Goal: Task Accomplishment & Management: Contribute content

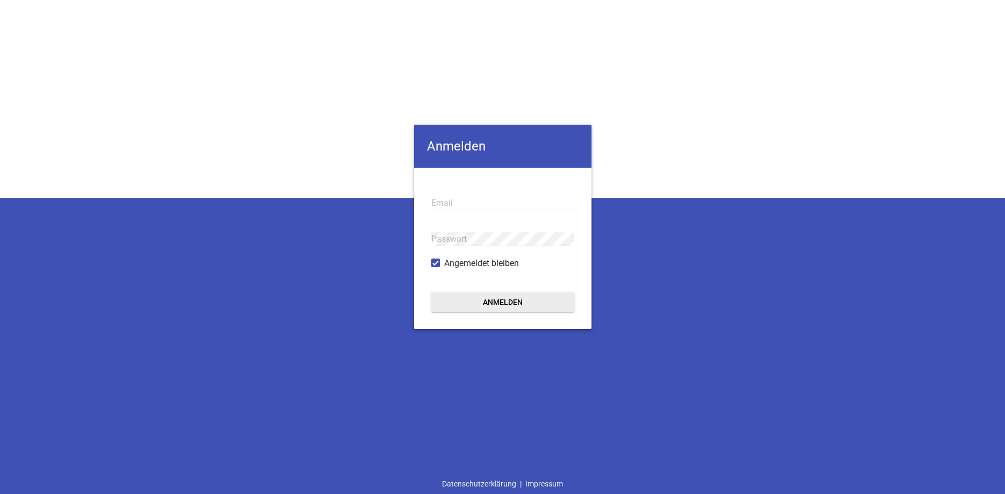
click at [461, 207] on input "email" at bounding box center [502, 203] width 143 height 15
type input "landmaschinen.grass@t-online.de"
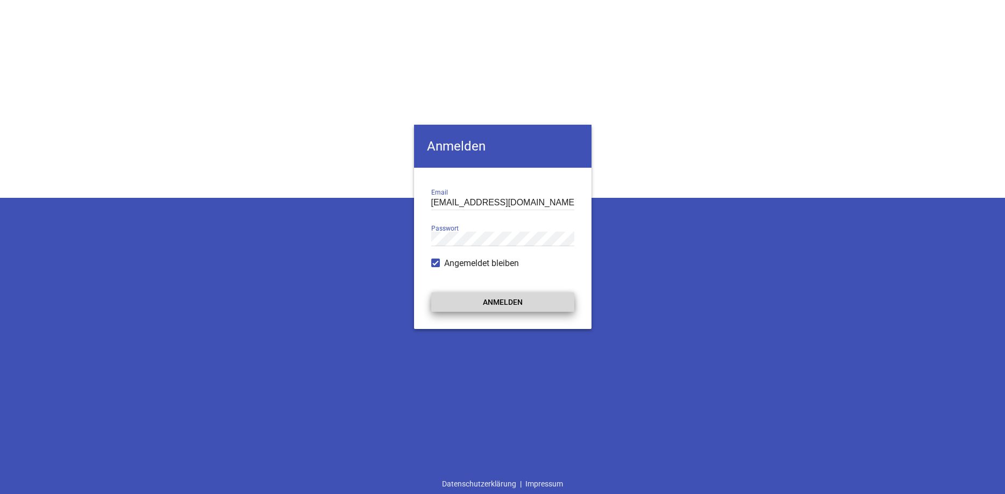
click at [503, 302] on button "Anmelden" at bounding box center [502, 302] width 143 height 19
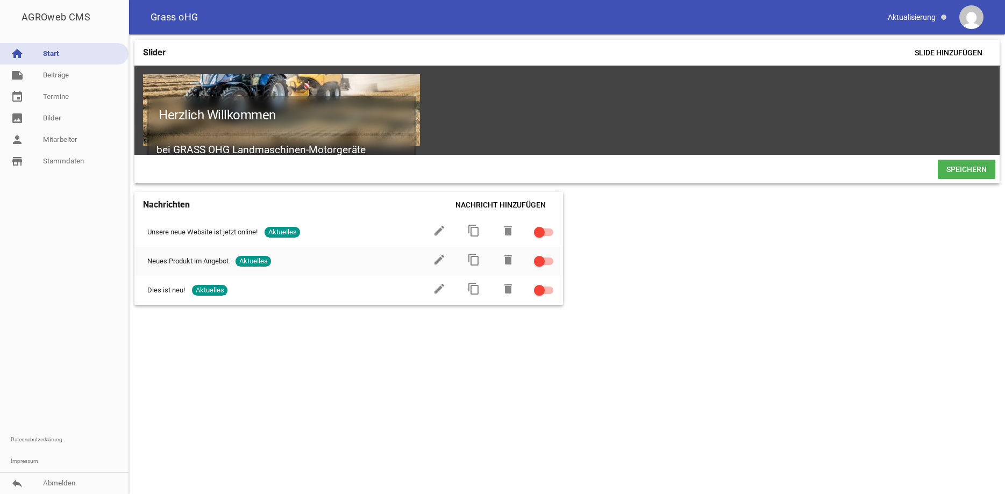
click at [712, 329] on div "Slider Slide hinzufügen Herzlich Willkommen bei GRASS OHG Landmaschinen-Motorge…" at bounding box center [567, 264] width 876 height 460
click at [54, 98] on link "event Termine" at bounding box center [64, 97] width 129 height 22
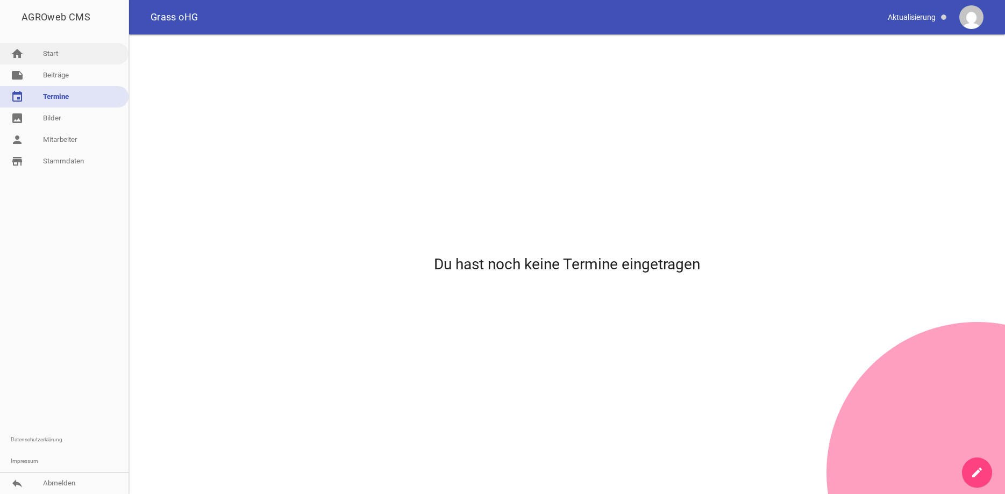
click at [53, 53] on link "home Start" at bounding box center [64, 54] width 129 height 22
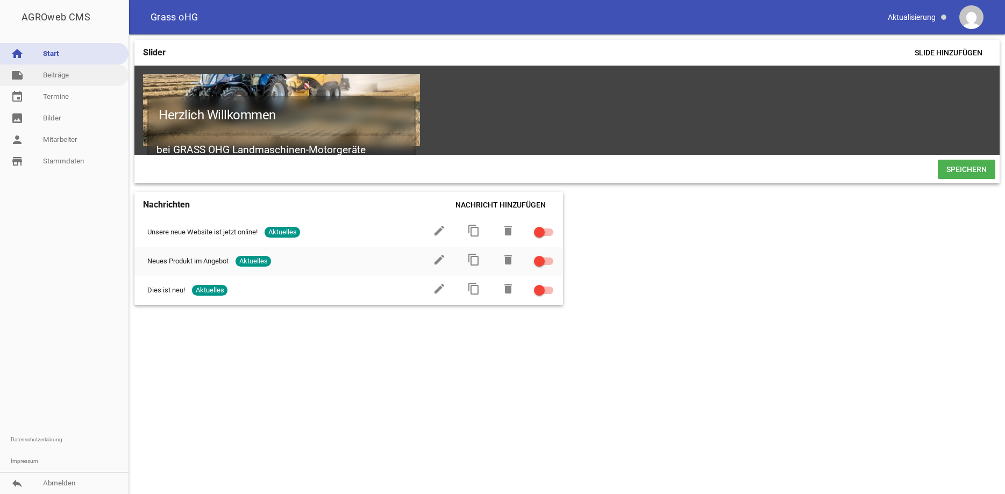
click at [59, 75] on link "note Beiträge" at bounding box center [64, 76] width 129 height 22
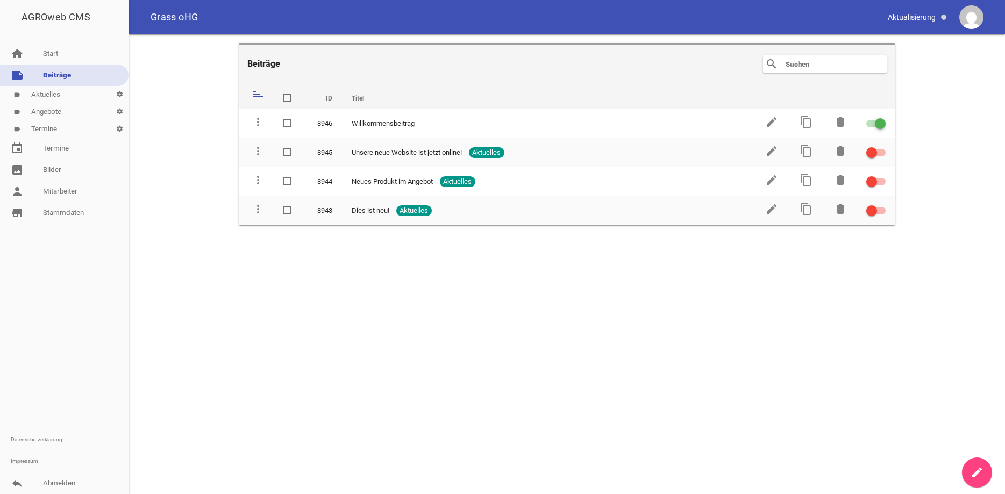
click at [50, 94] on link "label Aktuelles settings" at bounding box center [64, 94] width 129 height 17
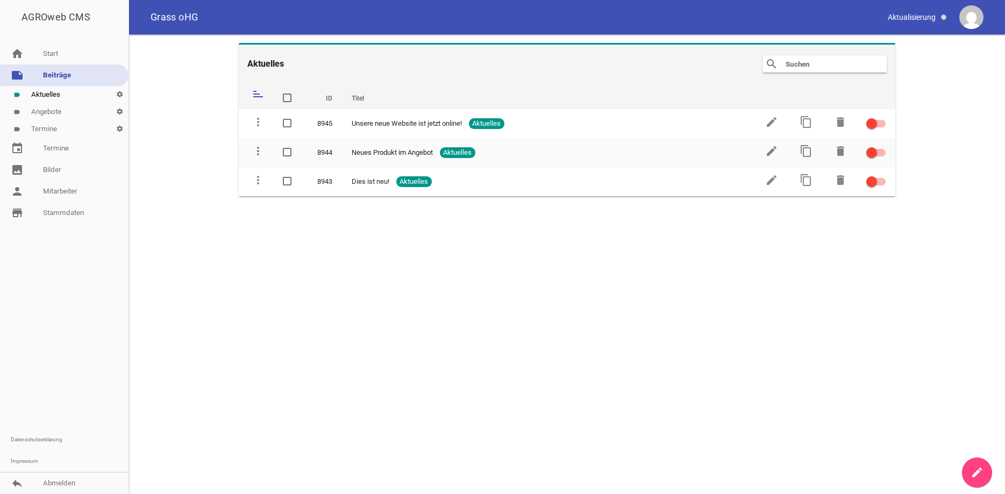
click at [49, 111] on link "label Angebote settings" at bounding box center [64, 111] width 129 height 17
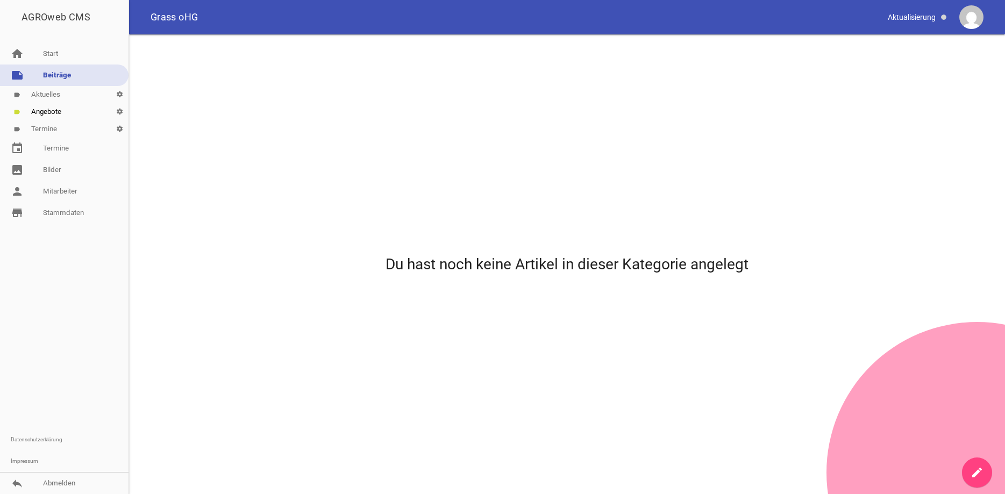
click at [44, 126] on link "label Termine settings" at bounding box center [64, 128] width 129 height 17
click at [47, 147] on link "event Termine" at bounding box center [64, 149] width 129 height 22
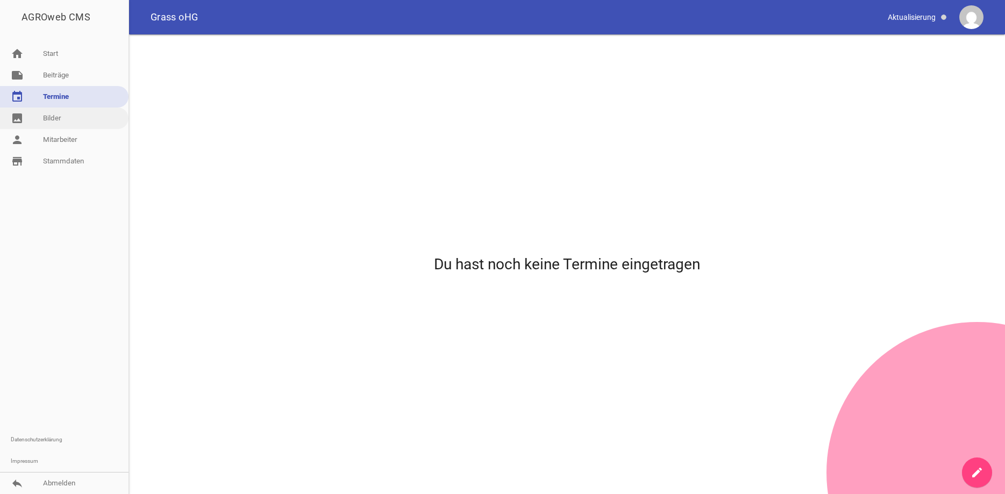
click at [49, 118] on link "image Bilder" at bounding box center [64, 119] width 129 height 22
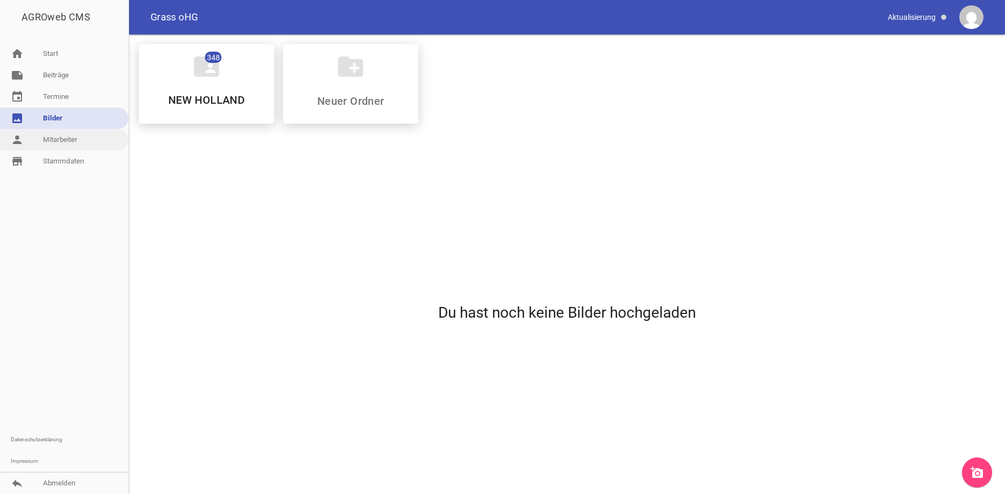
click at [49, 139] on link "person Mitarbeiter" at bounding box center [64, 140] width 129 height 22
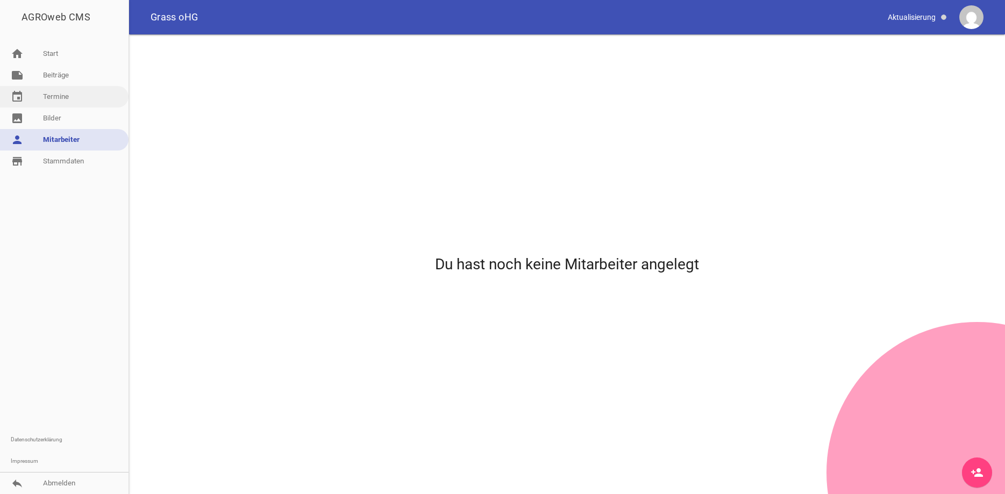
click at [52, 96] on link "event Termine" at bounding box center [64, 97] width 129 height 22
click at [404, 253] on div "Du hast noch keine Termine eingetragen" at bounding box center [567, 264] width 874 height 458
click at [984, 471] on link "create" at bounding box center [977, 473] width 30 height 30
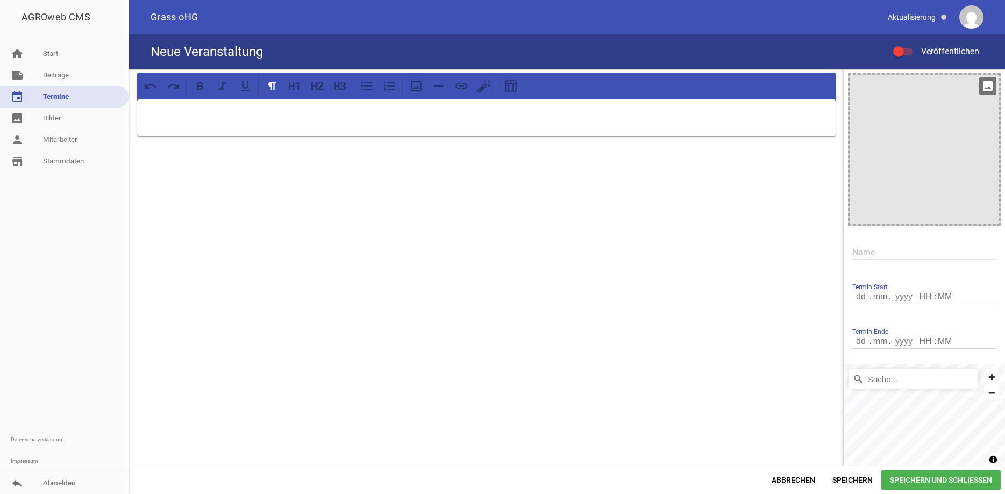
click at [954, 136] on div at bounding box center [925, 150] width 150 height 150
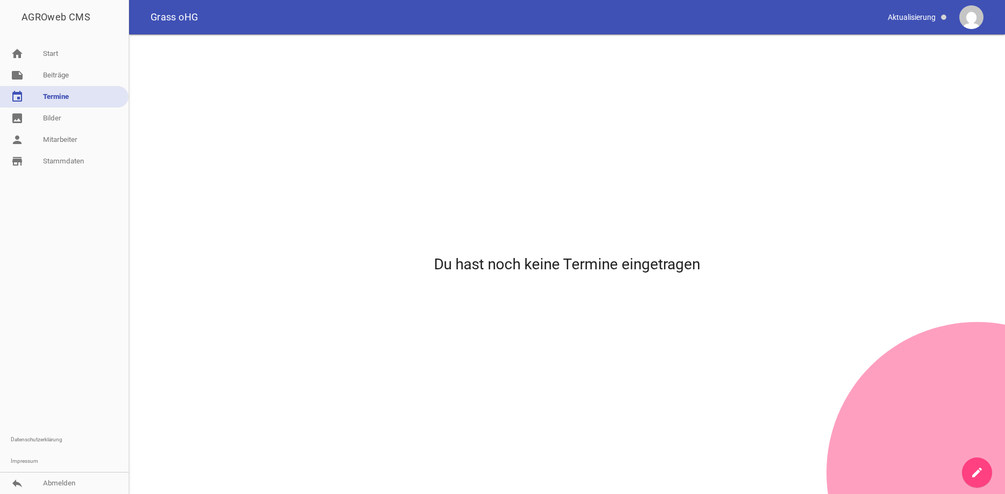
click at [984, 470] on link "create" at bounding box center [977, 473] width 30 height 30
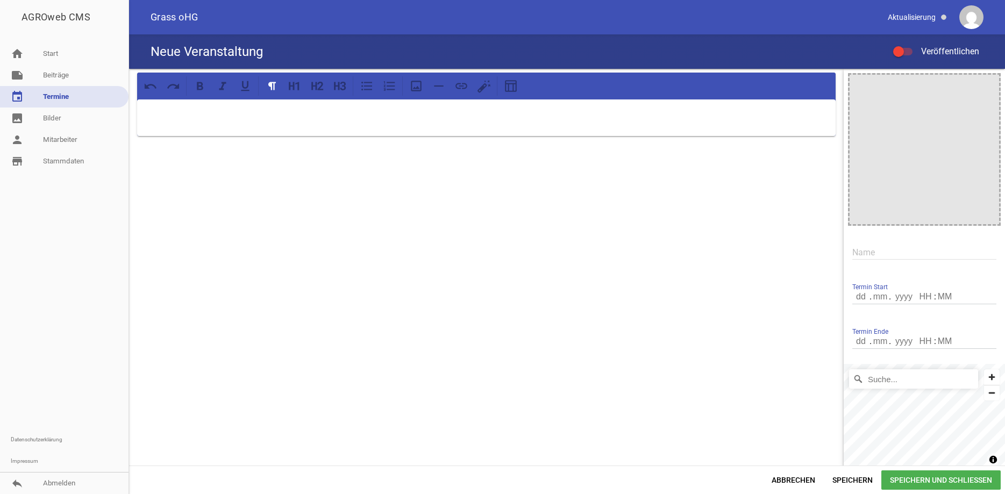
click at [908, 53] on div at bounding box center [902, 52] width 19 height 8
click at [908, 45] on input "Veröffentlichen" at bounding box center [908, 45] width 0 height 0
click at [901, 52] on div at bounding box center [902, 52] width 19 height 8
click at [908, 45] on input "Veröffentlichen" at bounding box center [908, 45] width 0 height 0
click at [987, 84] on icon "image" at bounding box center [987, 85] width 17 height 17
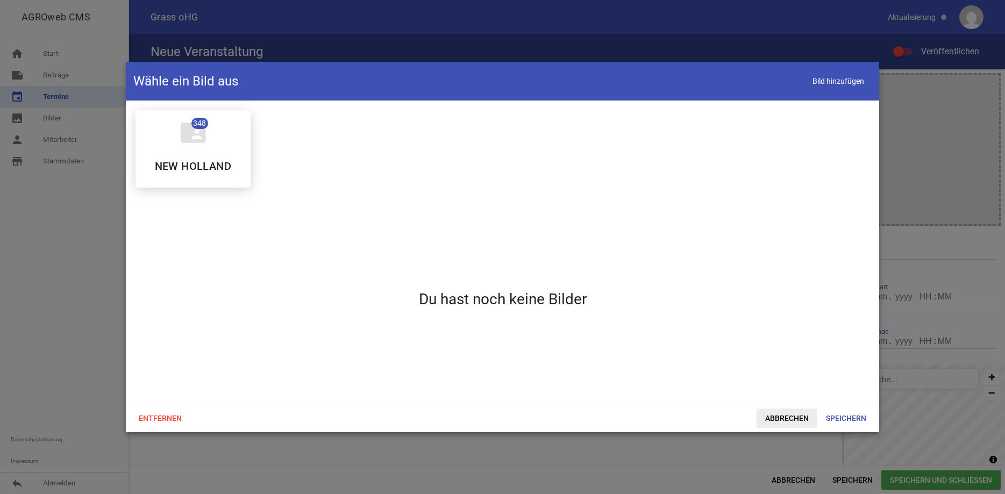
click at [798, 415] on span "Abbrechen" at bounding box center [787, 418] width 61 height 19
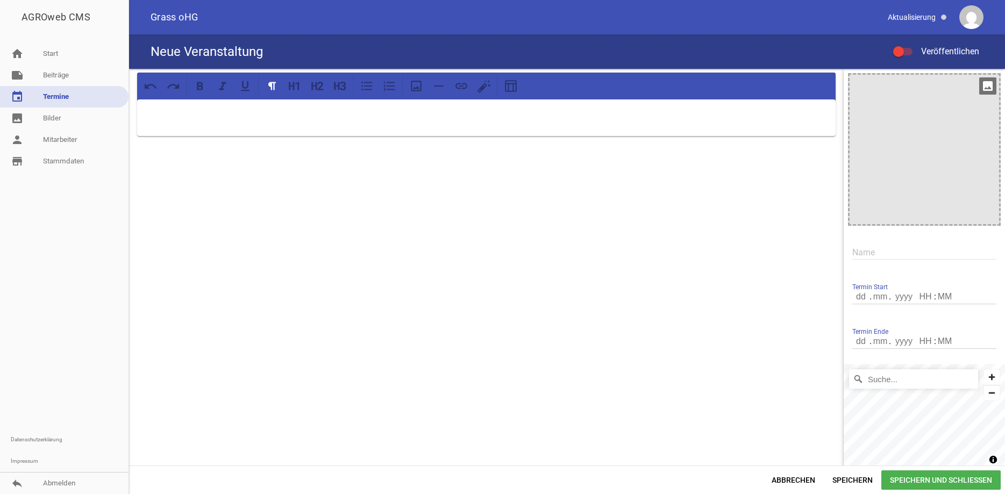
click at [966, 151] on div at bounding box center [925, 150] width 150 height 150
click at [415, 86] on icon at bounding box center [416, 86] width 14 height 14
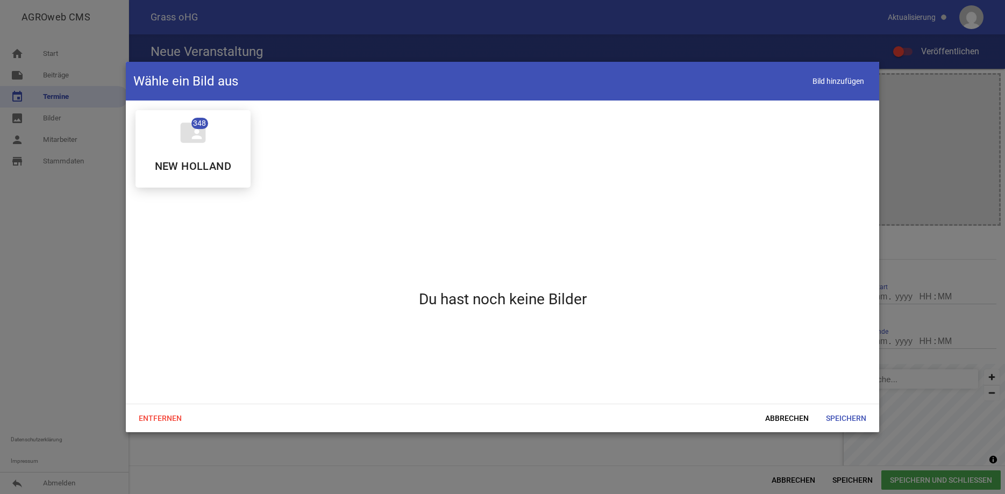
click at [309, 139] on div "folder_shared 348 NEW HOLLAND" at bounding box center [503, 149] width 752 height 95
click at [790, 417] on span "Abbrechen" at bounding box center [787, 418] width 61 height 19
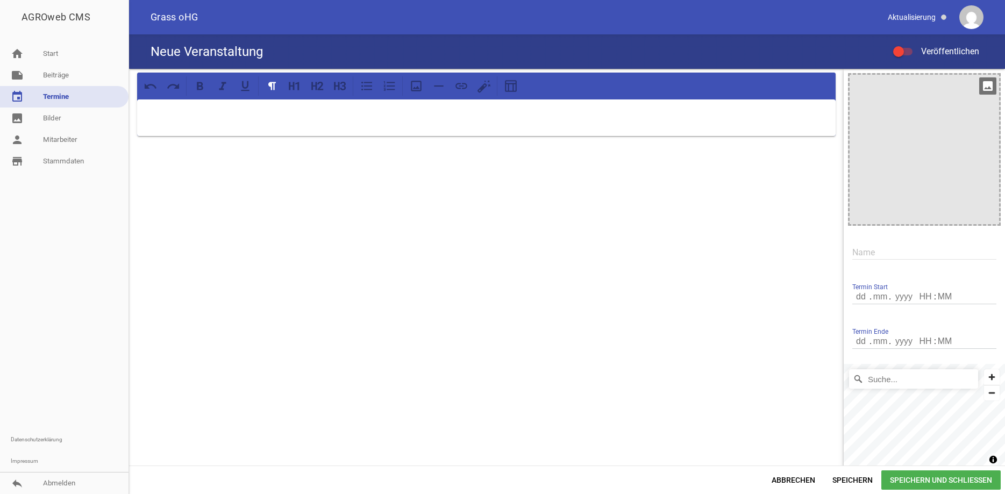
click at [907, 94] on div at bounding box center [925, 150] width 150 height 150
click at [388, 254] on div at bounding box center [486, 282] width 715 height 426
click at [986, 87] on icon "image" at bounding box center [987, 85] width 17 height 17
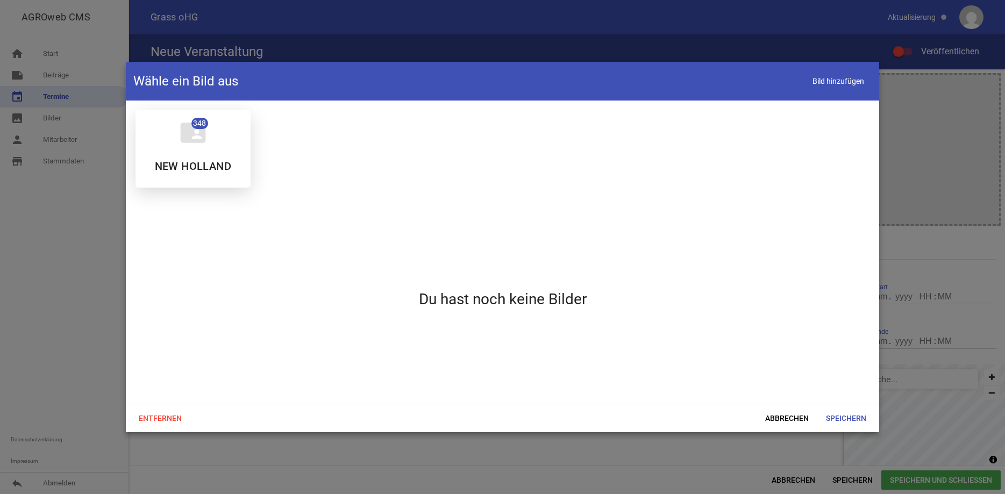
click at [199, 124] on span "348" at bounding box center [199, 123] width 17 height 11
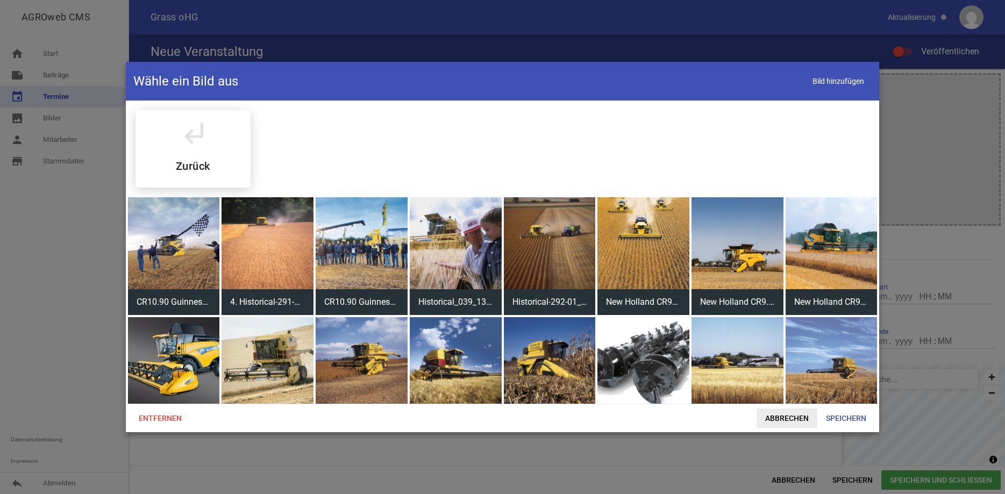
click at [793, 416] on span "Abbrechen" at bounding box center [787, 418] width 61 height 19
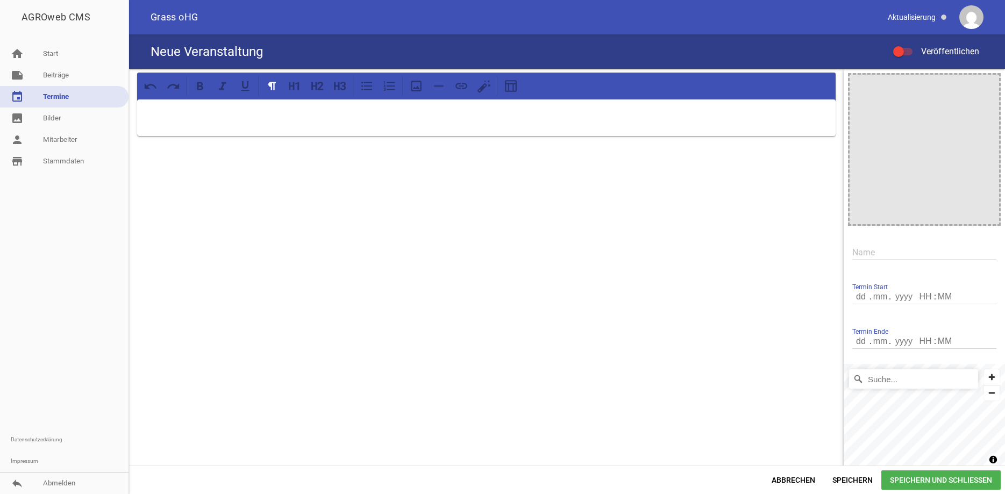
click at [765, 190] on div at bounding box center [486, 282] width 715 height 426
click at [712, 198] on div at bounding box center [486, 282] width 715 height 426
click at [58, 119] on link "image Bilder" at bounding box center [64, 119] width 129 height 22
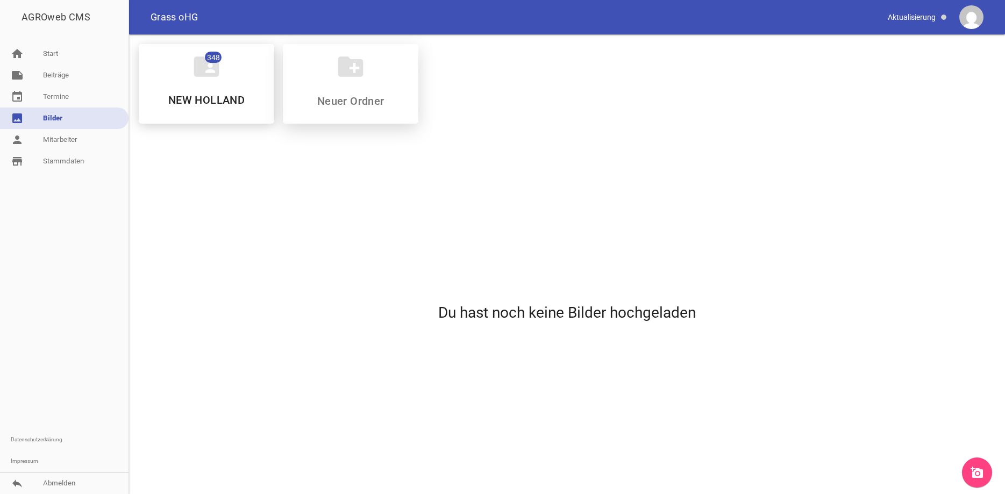
click at [369, 95] on input at bounding box center [350, 101] width 127 height 13
click at [336, 76] on div "create_new_folder" at bounding box center [351, 84] width 136 height 80
click at [842, 356] on div "Du hast noch keine Bilder hochgeladen" at bounding box center [567, 312] width 874 height 361
click at [347, 97] on input at bounding box center [350, 101] width 127 height 13
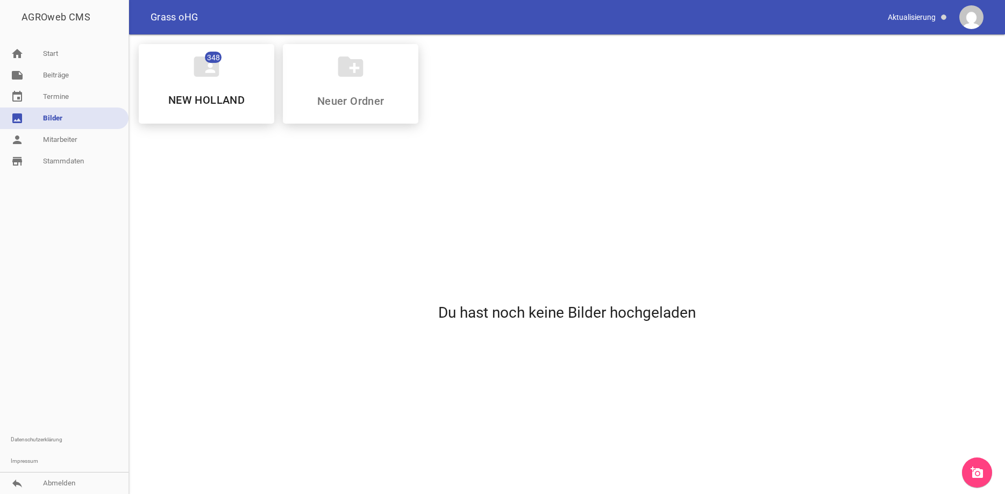
click at [795, 163] on div "Du hast noch keine Bilder hochgeladen" at bounding box center [567, 312] width 874 height 361
click at [371, 95] on input at bounding box center [350, 101] width 127 height 13
click at [844, 289] on div "Du hast noch keine Bilder hochgeladen" at bounding box center [567, 312] width 874 height 361
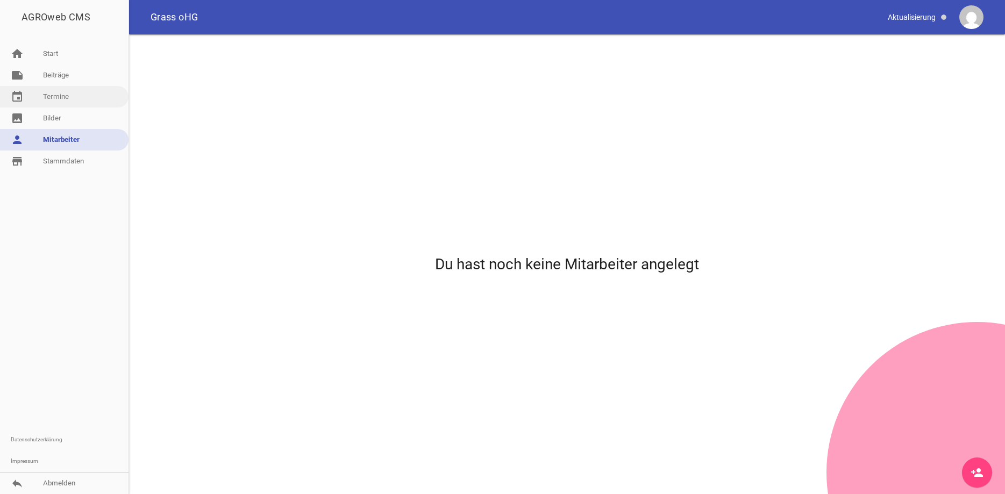
click at [62, 95] on link "event Termine" at bounding box center [64, 97] width 129 height 22
click at [975, 474] on icon "create" at bounding box center [977, 472] width 13 height 13
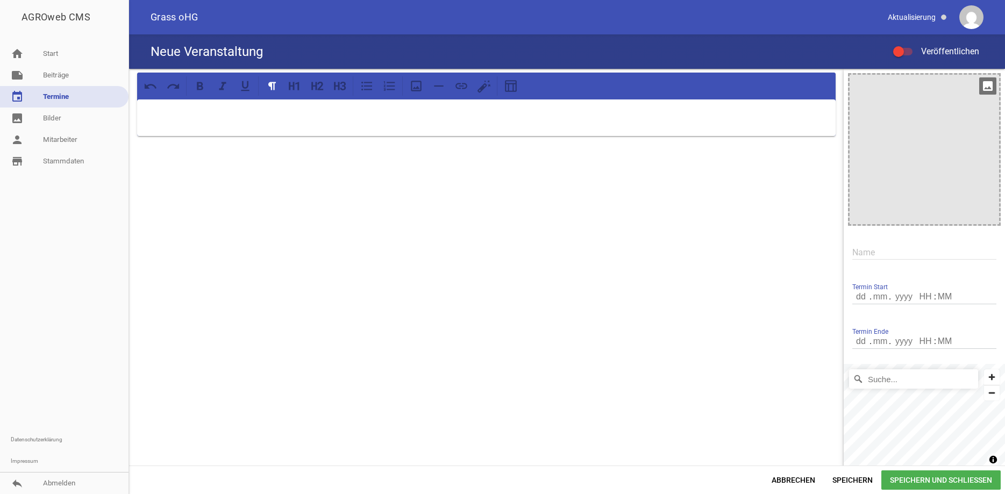
click at [905, 138] on div at bounding box center [925, 150] width 150 height 150
click at [322, 300] on div at bounding box center [486, 282] width 715 height 426
click at [984, 84] on icon "image" at bounding box center [987, 85] width 17 height 17
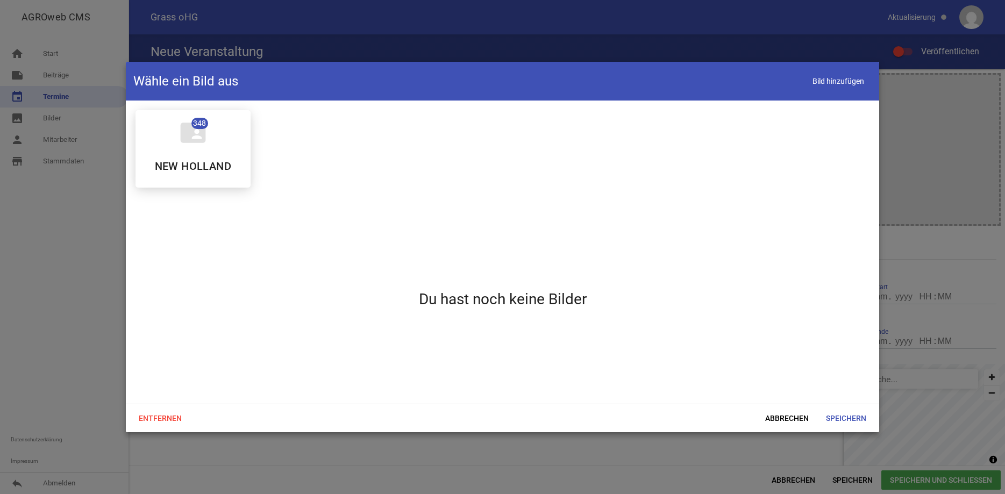
click at [491, 303] on span "Du hast noch keine Bilder" at bounding box center [503, 299] width 168 height 11
click at [829, 79] on span "Bild hinzufügen" at bounding box center [838, 81] width 67 height 22
click at [572, 188] on div "folder_shared 348 NEW HOLLAND" at bounding box center [503, 149] width 752 height 95
click at [829, 80] on span "Bild hinzufügen" at bounding box center [838, 81] width 67 height 22
click at [824, 79] on span "Bild hinzufügen" at bounding box center [838, 81] width 67 height 22
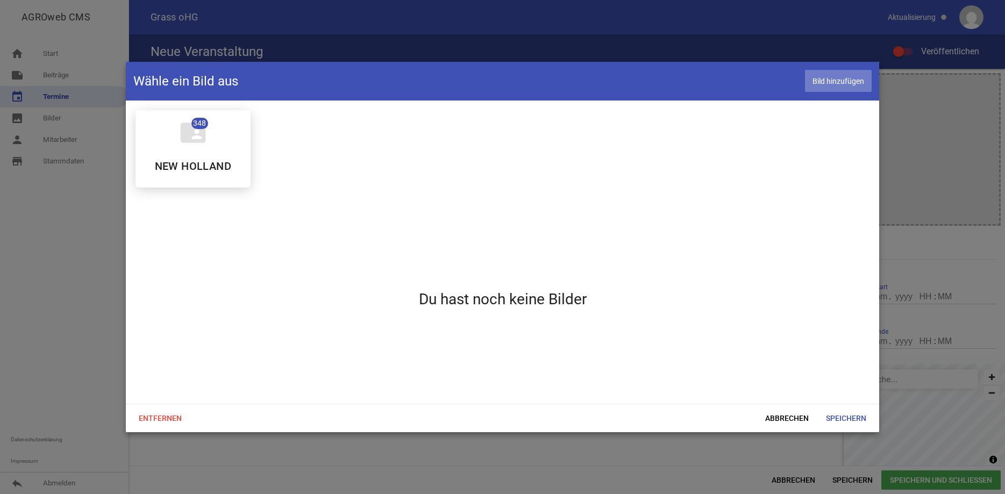
click at [832, 82] on span "Bild hinzufügen" at bounding box center [838, 81] width 67 height 22
click at [839, 82] on span "Bild hinzufügen" at bounding box center [838, 81] width 67 height 22
click at [849, 78] on span "Bild hinzufügen" at bounding box center [838, 81] width 67 height 22
click at [447, 236] on div "Du hast noch keine Bilder" at bounding box center [503, 299] width 752 height 207
click at [191, 144] on icon "folder_shared" at bounding box center [193, 133] width 30 height 30
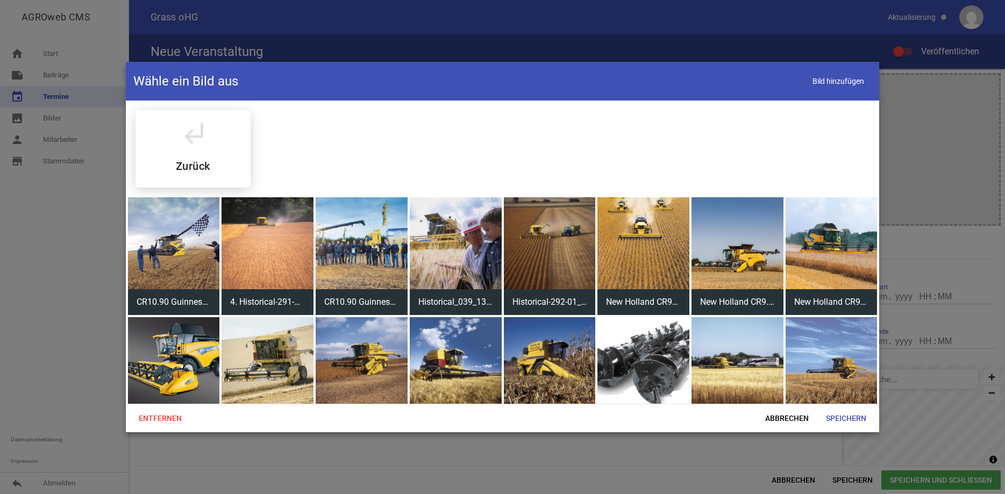
click at [191, 144] on icon "subdirectory_arrow_left" at bounding box center [193, 133] width 30 height 30
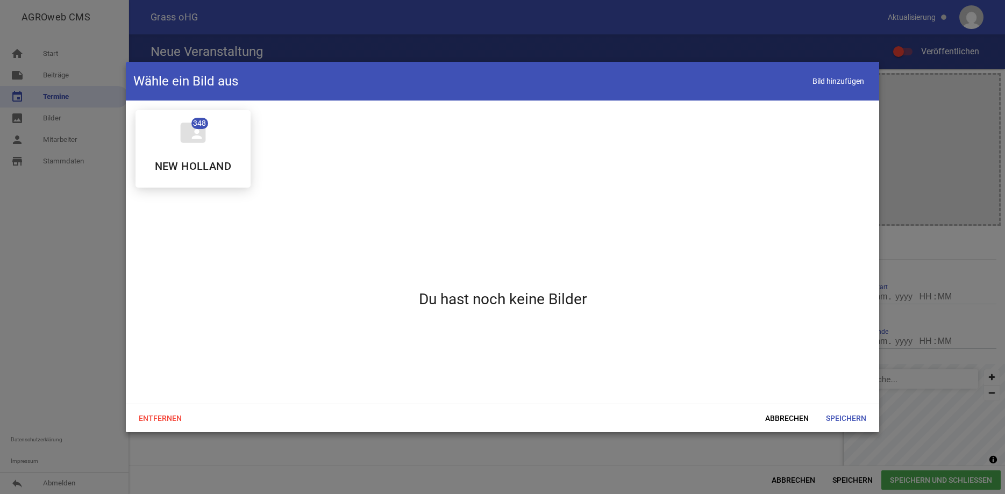
click at [191, 144] on icon "folder_shared" at bounding box center [193, 133] width 30 height 30
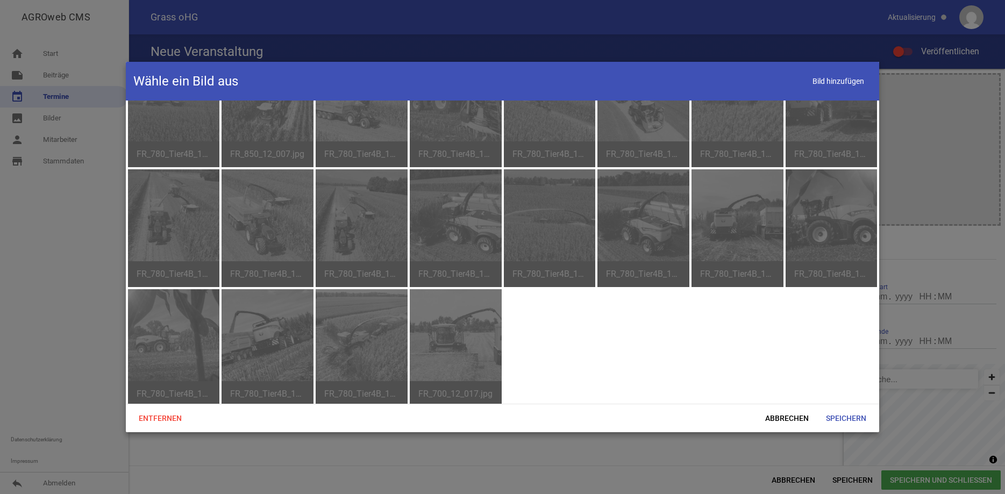
scroll to position [5064, 0]
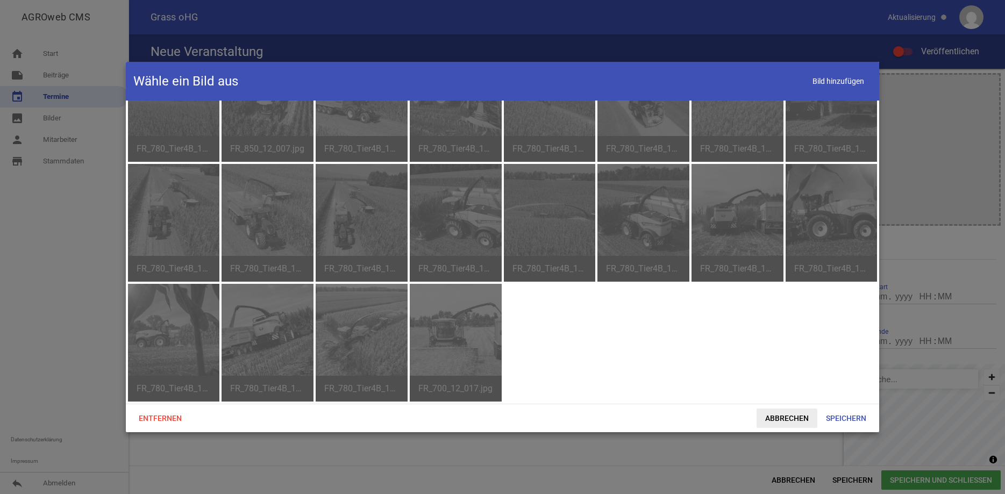
click at [794, 419] on span "Abbrechen" at bounding box center [787, 418] width 61 height 19
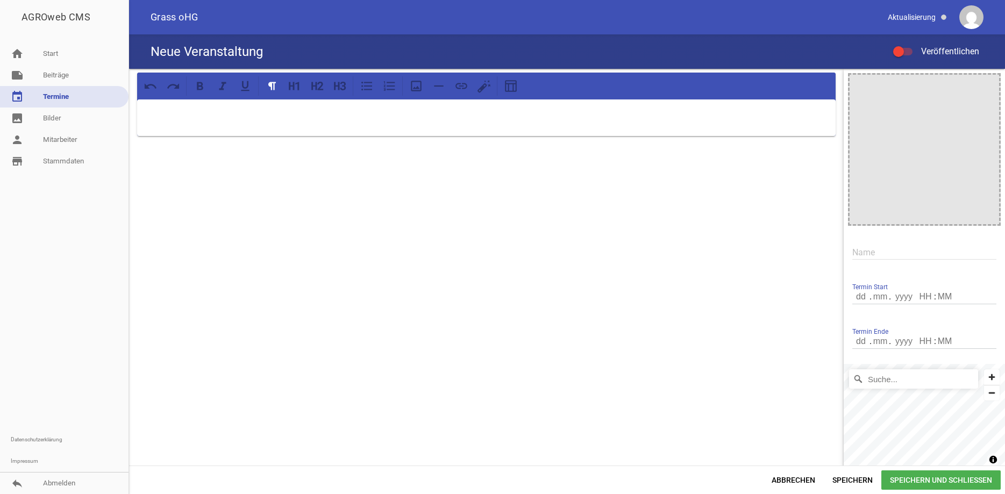
click at [973, 16] on img at bounding box center [971, 17] width 24 height 24
click at [963, 18] on img at bounding box center [971, 17] width 24 height 24
click at [917, 19] on span at bounding box center [918, 17] width 68 height 18
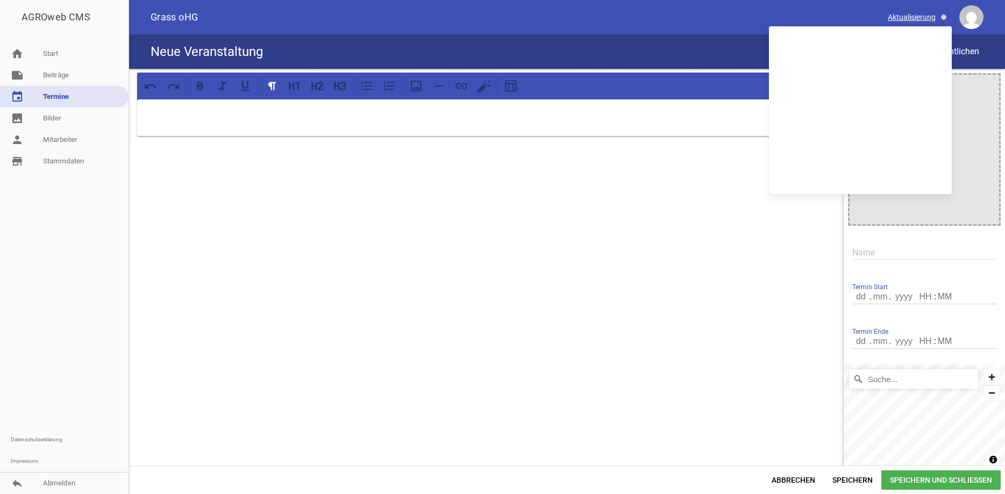
click at [917, 19] on span at bounding box center [918, 17] width 68 height 18
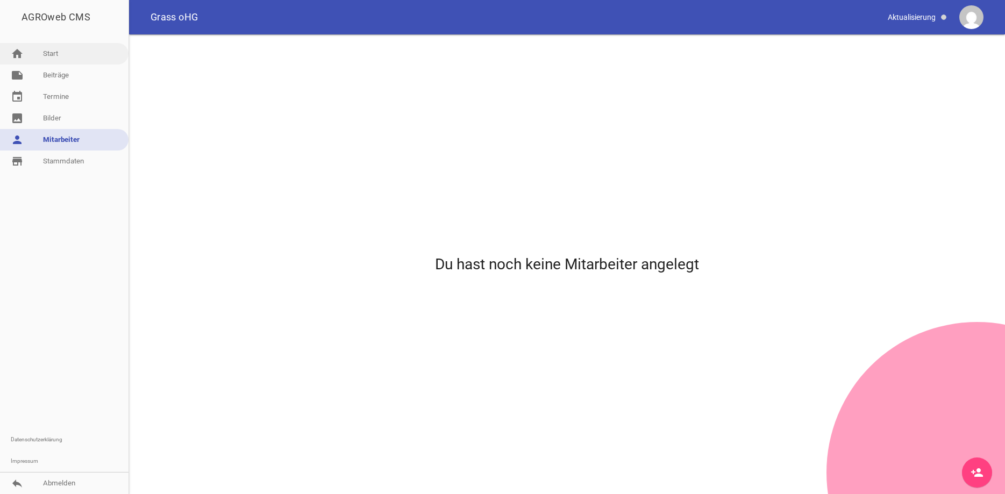
click at [37, 53] on link "home Start" at bounding box center [64, 54] width 129 height 22
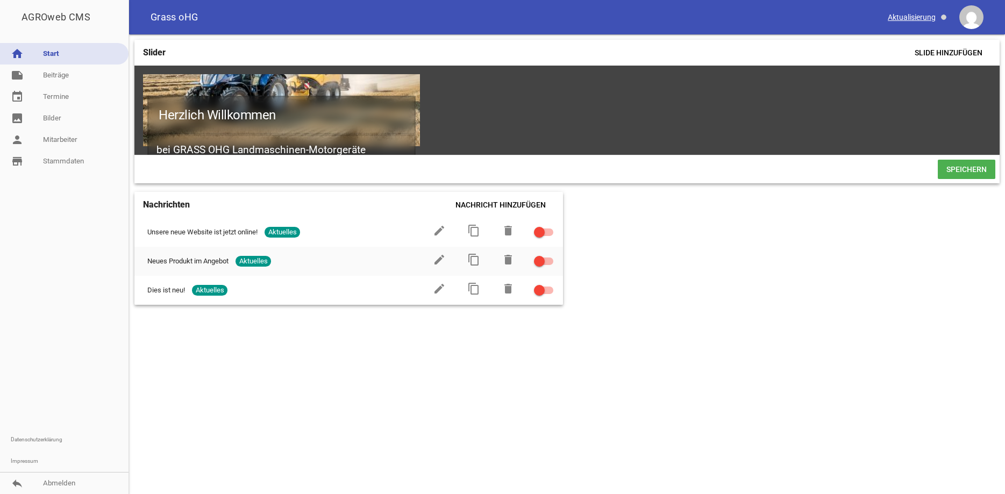
click at [911, 14] on span at bounding box center [918, 17] width 68 height 18
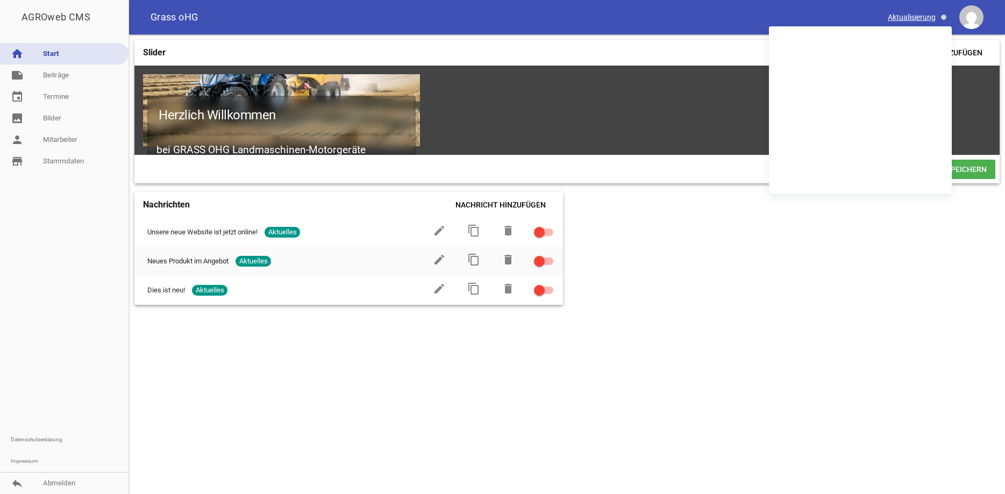
click at [912, 14] on span at bounding box center [918, 17] width 68 height 18
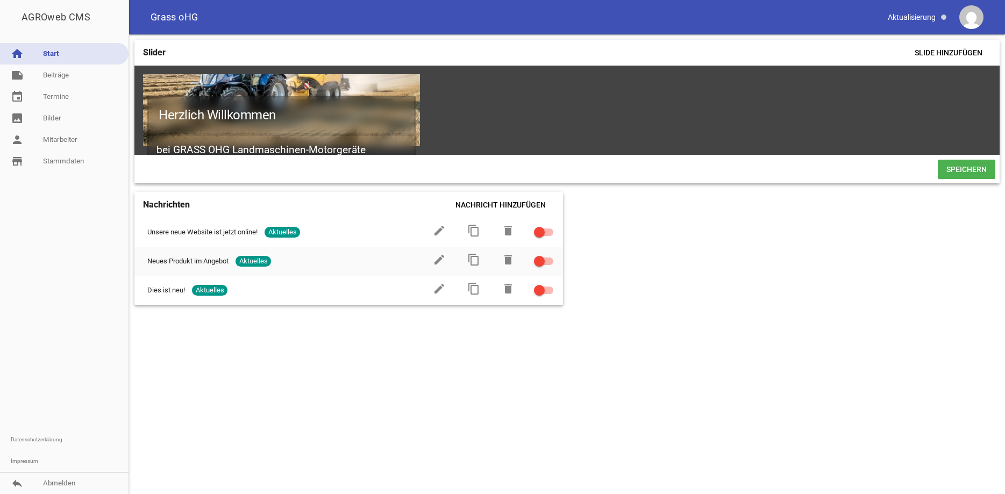
click at [970, 15] on img at bounding box center [971, 17] width 24 height 24
click at [49, 483] on link "reply Abmelden" at bounding box center [64, 484] width 129 height 22
